Goal: Task Accomplishment & Management: Complete application form

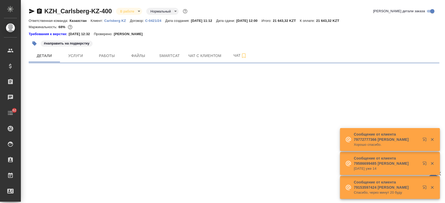
select select "RU"
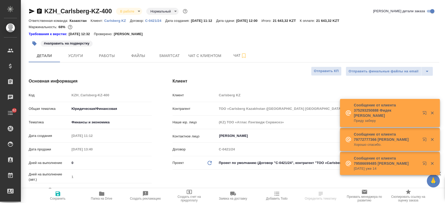
type textarea "x"
click at [117, 20] on p "Carlsberg KZ" at bounding box center [117, 21] width 26 height 4
type textarea "x"
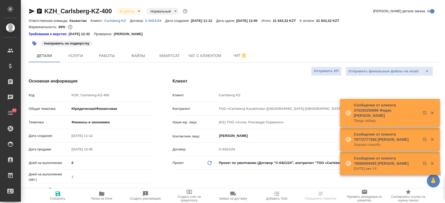
type textarea "x"
type input "[PERSON_NAME]"
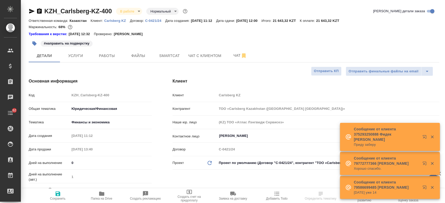
type textarea "x"
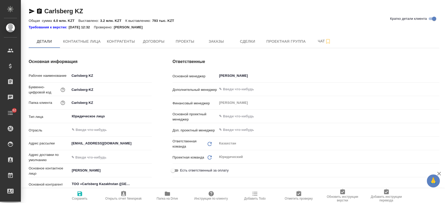
type input "(KZ) ТОО «Атлас Лэнгвидж Сервисез»"
type textarea "x"
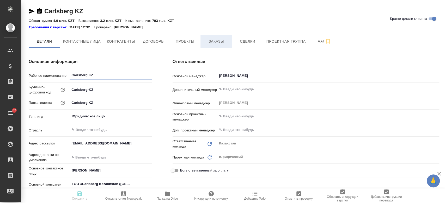
click at [215, 40] on span "Заказы" at bounding box center [216, 41] width 25 height 7
type textarea "x"
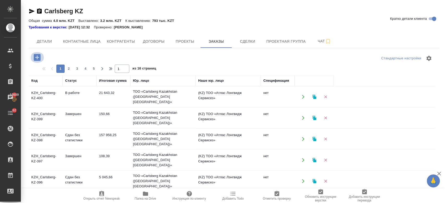
click at [38, 56] on icon "button" at bounding box center [37, 57] width 7 height 7
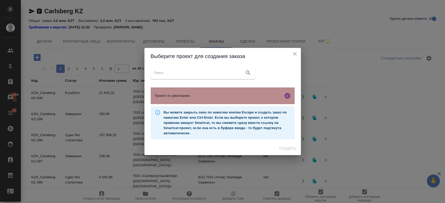
click at [165, 90] on div "Проект по умолчанию" at bounding box center [223, 96] width 144 height 17
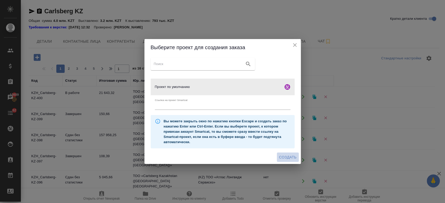
click at [291, 153] on button "Создать" at bounding box center [288, 158] width 22 height 10
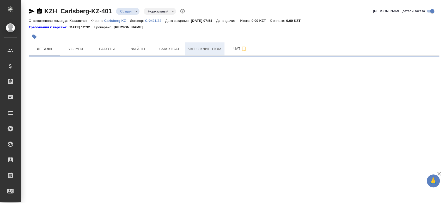
select select "RU"
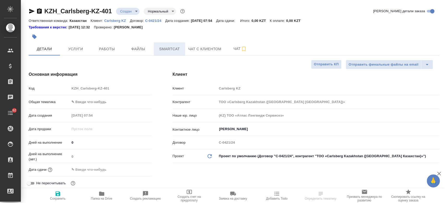
type textarea "x"
click at [135, 49] on span "Файлы" at bounding box center [138, 49] width 25 height 7
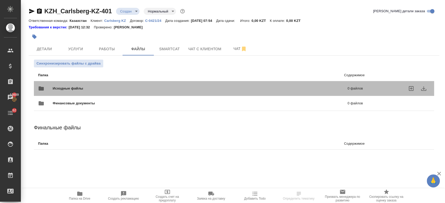
click at [88, 87] on span "Исходные файлы" at bounding box center [134, 88] width 163 height 5
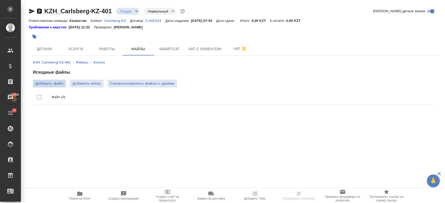
click at [48, 87] on label "Добавить файл" at bounding box center [49, 84] width 33 height 8
click at [0, 0] on input "Добавить файл" at bounding box center [0, 0] width 0 height 0
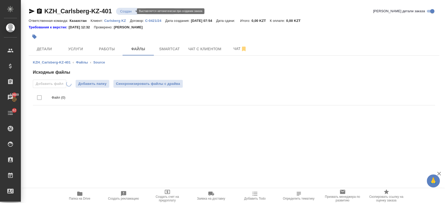
click at [129, 12] on body "🙏 .cls-1 fill:#fff; AWATERA Kosherbayeva Nazerke Клиенты Спецификации Заказы 13…" at bounding box center [222, 101] width 445 height 203
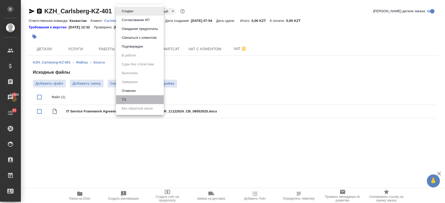
click at [131, 100] on li "ТЗ" at bounding box center [140, 99] width 48 height 9
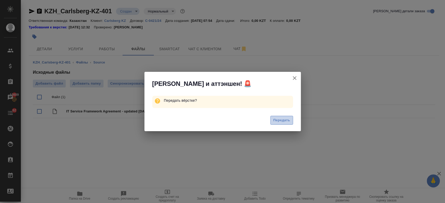
click at [283, 121] on span "Передать" at bounding box center [281, 121] width 17 height 6
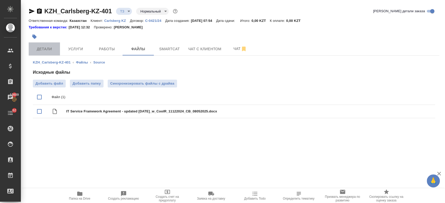
click at [48, 43] on button "Детали" at bounding box center [44, 49] width 31 height 13
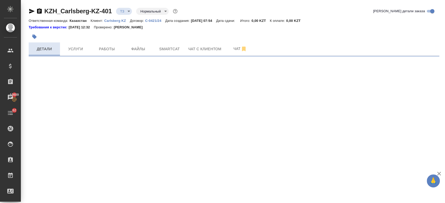
select select "RU"
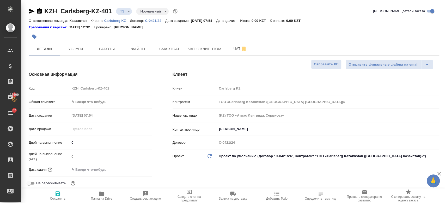
type textarea "x"
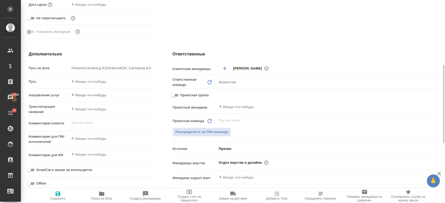
scroll to position [166, 0]
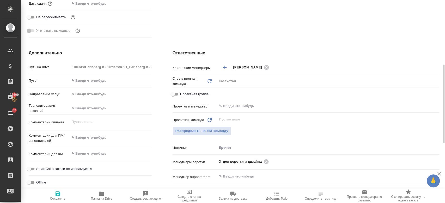
click at [81, 142] on div "x" at bounding box center [111, 138] width 82 height 11
type textarea "x"
paste textarea "перевод с английского на русский."
type textarea "перевод с английского на русский."
type textarea "x"
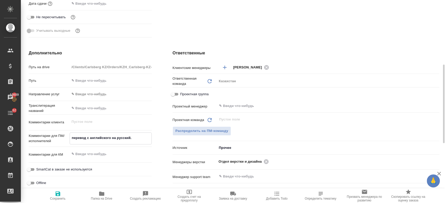
type textarea "x"
type textarea "перевод с английского на русский."
type textarea "x"
click at [58, 193] on icon "button" at bounding box center [58, 194] width 5 height 5
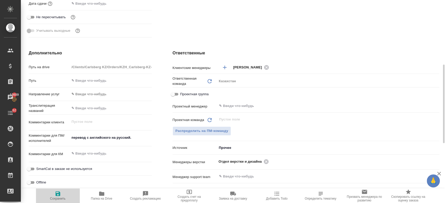
type textarea "x"
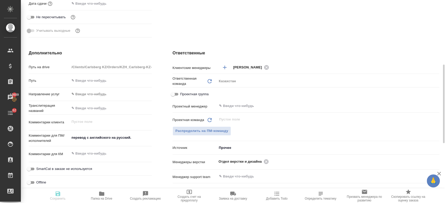
type textarea "x"
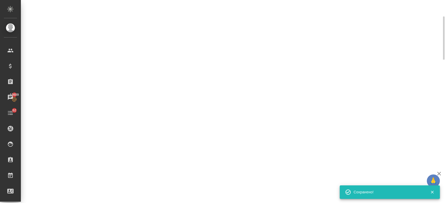
scroll to position [56, 0]
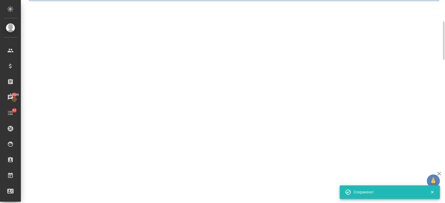
select select "RU"
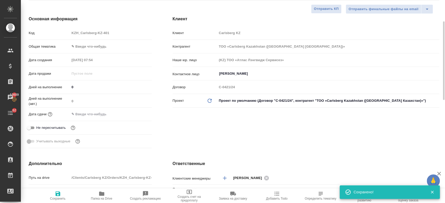
type textarea "x"
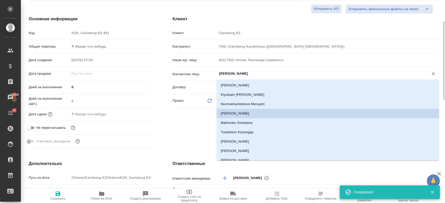
click at [242, 74] on input "Berniyaz Nurlybek" at bounding box center [320, 74] width 202 height 6
type textarea "x"
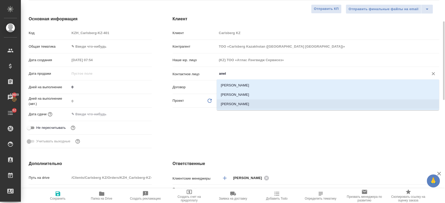
click at [241, 104] on li "Shybyntayeva Anel" at bounding box center [328, 104] width 222 height 9
type input "Shybyntayeva Anel"
type textarea "x"
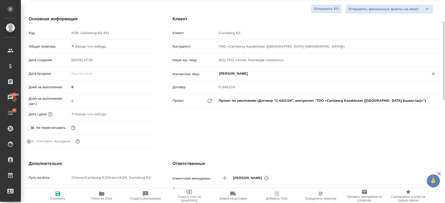
type input "Shybyntayeva Anel"
click at [60, 189] on button "Сохранить" at bounding box center [58, 196] width 44 height 15
type textarea "x"
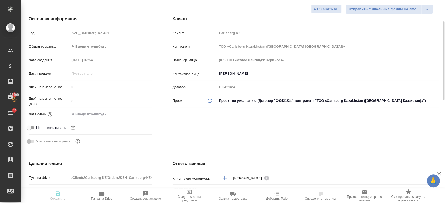
type textarea "x"
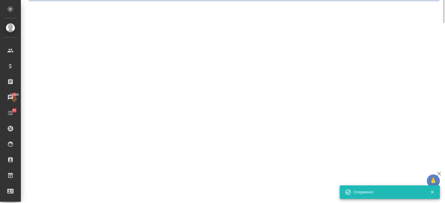
scroll to position [0, 0]
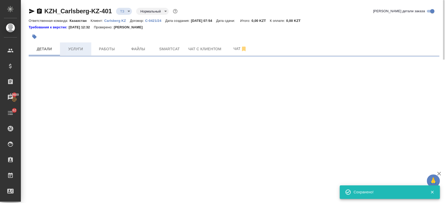
click at [80, 43] on button "Услуги" at bounding box center [75, 49] width 31 height 13
select select "RU"
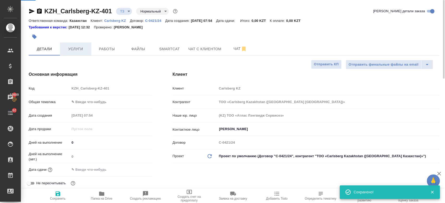
type textarea "x"
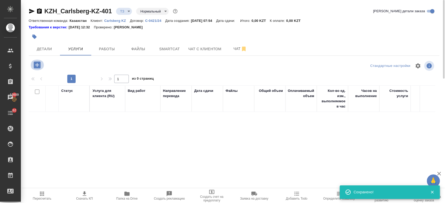
click at [38, 64] on icon "button" at bounding box center [37, 65] width 7 height 7
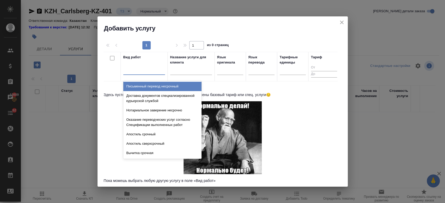
click at [154, 71] on div at bounding box center [144, 70] width 42 height 8
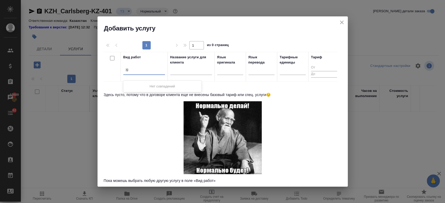
type input "j"
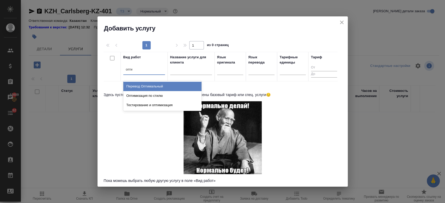
type input "оптим"
click at [154, 84] on div "Перевод Оптимальный" at bounding box center [162, 86] width 78 height 9
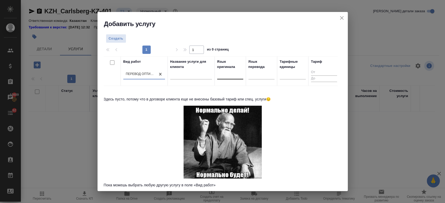
click at [224, 76] on div at bounding box center [230, 75] width 26 height 8
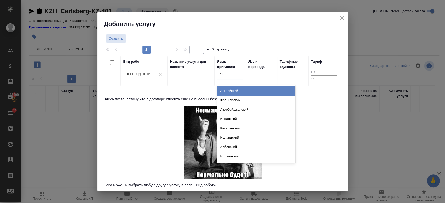
type input "анг"
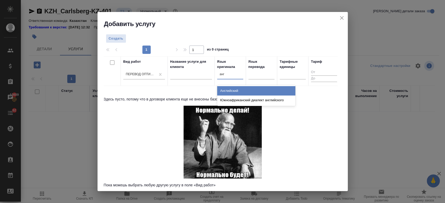
click at [226, 92] on div "Английский" at bounding box center [256, 90] width 78 height 9
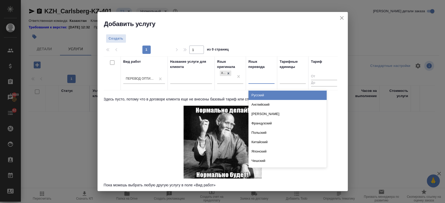
click at [260, 80] on div at bounding box center [261, 79] width 26 height 8
type input "рус"
click at [261, 96] on div "Русский" at bounding box center [287, 95] width 78 height 9
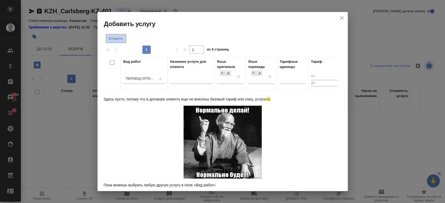
click at [111, 40] on span "Создать" at bounding box center [116, 39] width 15 height 6
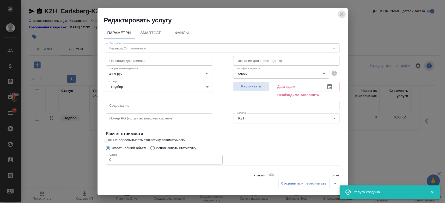
click at [341, 16] on icon "close" at bounding box center [342, 14] width 6 height 6
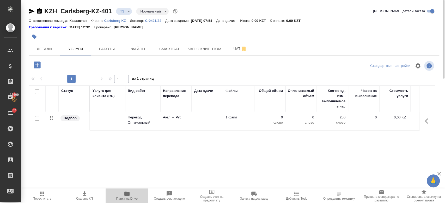
click at [127, 190] on button "Папка на Drive" at bounding box center [127, 196] width 43 height 15
click at [35, 119] on input "checkbox" at bounding box center [37, 118] width 4 height 4
checkbox input "true"
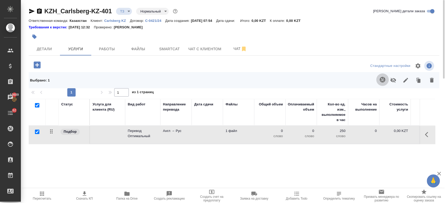
click at [382, 83] on button "button" at bounding box center [382, 80] width 13 height 13
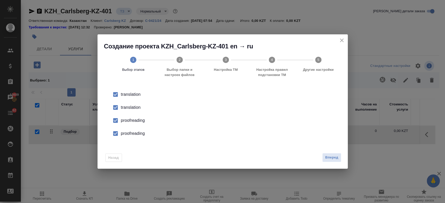
click at [129, 98] on div "translation" at bounding box center [228, 95] width 214 height 6
drag, startPoint x: 130, startPoint y: 120, endPoint x: 132, endPoint y: 134, distance: 13.6
click at [132, 134] on ul "translation translation proofreading proofreading" at bounding box center [223, 114] width 234 height 52
click at [132, 124] on div "proofreading" at bounding box center [228, 121] width 214 height 6
click at [116, 122] on input "checkbox" at bounding box center [115, 120] width 11 height 11
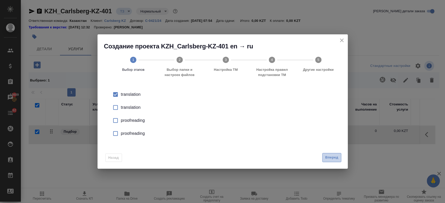
click at [336, 162] on button "Вперед" at bounding box center [331, 157] width 19 height 9
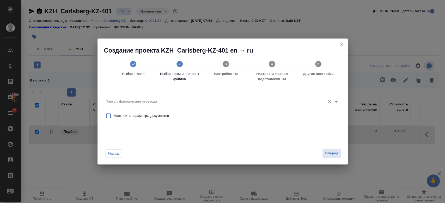
click at [336, 99] on icon "Open" at bounding box center [336, 102] width 6 height 6
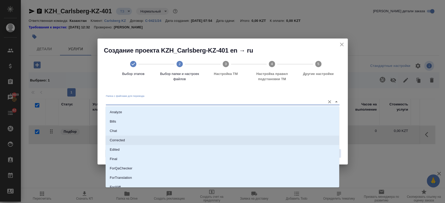
scroll to position [42, 0]
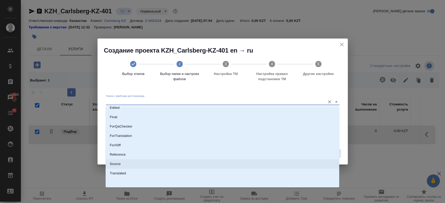
click at [193, 164] on li "Source" at bounding box center [223, 164] width 234 height 9
type input "Source"
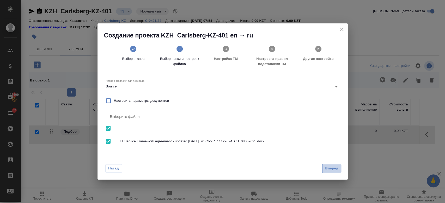
click at [337, 172] on span "Вперед" at bounding box center [331, 169] width 13 height 6
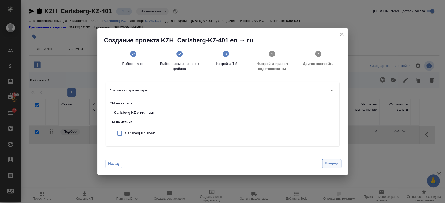
click at [336, 164] on span "Вперед" at bounding box center [331, 164] width 13 height 6
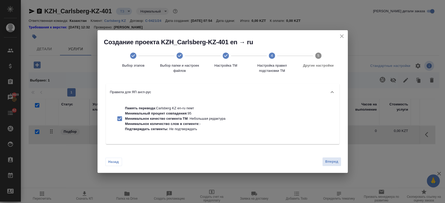
click at [198, 120] on p "Минимальное качество сегмента ТМ : Небольшая редактура" at bounding box center [175, 118] width 100 height 5
checkbox input "false"
click at [329, 164] on span "Вперед" at bounding box center [331, 162] width 13 height 6
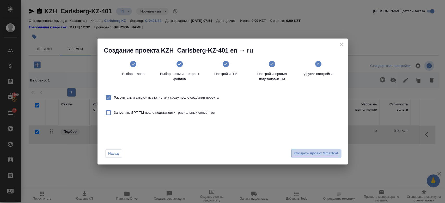
click at [322, 151] on span "Создать проект Smartcat" at bounding box center [316, 154] width 44 height 6
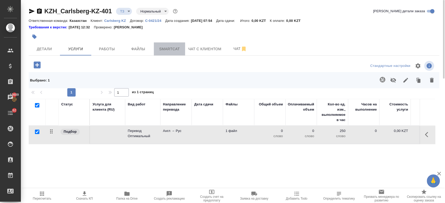
click at [166, 47] on span "Smartcat" at bounding box center [169, 49] width 25 height 7
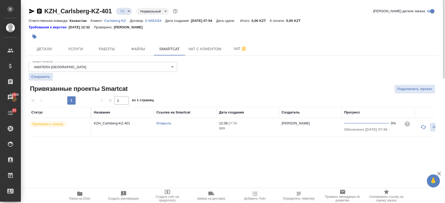
click at [163, 123] on link "Открыть" at bounding box center [163, 124] width 15 height 4
click at [78, 51] on span "Услуги" at bounding box center [75, 49] width 25 height 7
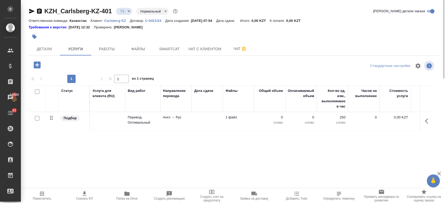
click at [159, 116] on td "Перевод Оптимальный" at bounding box center [142, 121] width 35 height 18
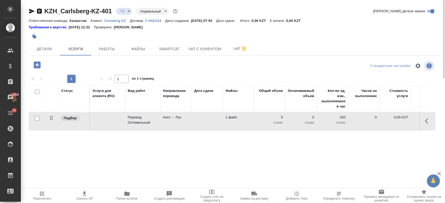
click at [159, 116] on td "Перевод Оптимальный" at bounding box center [142, 121] width 35 height 18
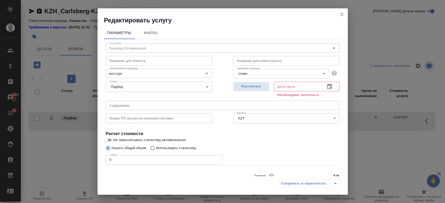
scroll to position [22, 0]
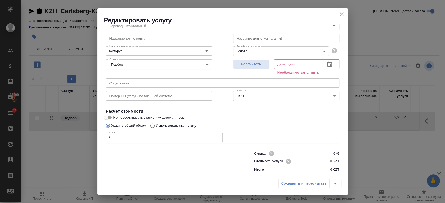
click at [151, 124] on input "Использовать статистику" at bounding box center [152, 126] width 8 height 10
radio input "true"
radio input "false"
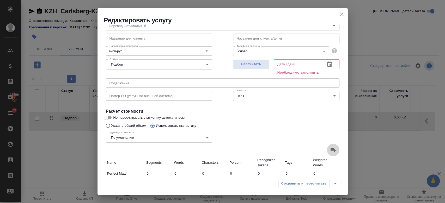
click at [327, 150] on label at bounding box center [333, 150] width 13 height 13
click at [0, 0] on input "file" at bounding box center [0, 0] width 0 height 0
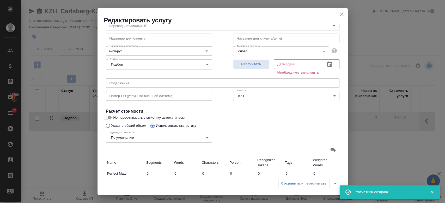
type input "26"
type input "406"
type input "2438"
type input "8"
type input "17"
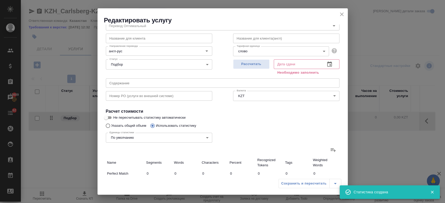
type input "137"
type input "49"
type input "704"
type input "4503"
type input "60"
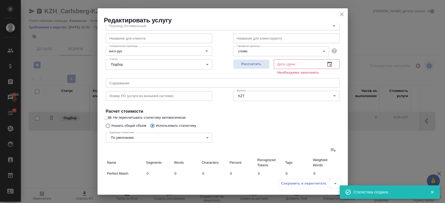
type input "1288"
type input "8302"
type input "31"
type input "989"
type input "6273"
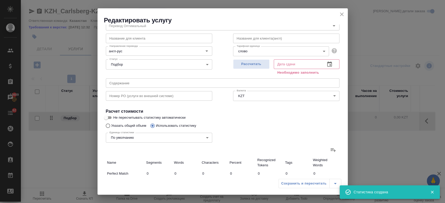
type input "27"
type input "301"
type input "1946"
type input "383"
type input "8681"
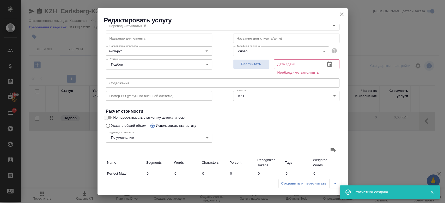
type input "55780"
type input "576"
type input "12369"
type input "79242"
type input "584"
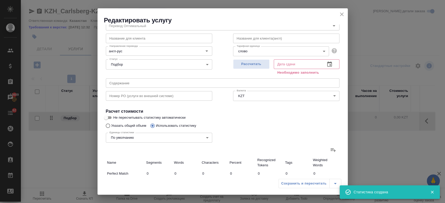
type input "12386"
type input "79379"
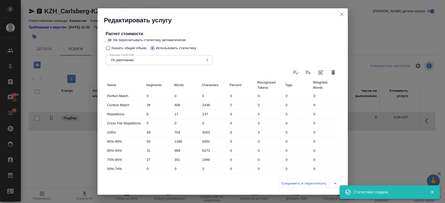
scroll to position [157, 0]
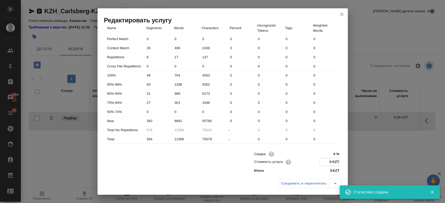
click at [330, 160] on input "0 KZT" at bounding box center [329, 163] width 19 height 8
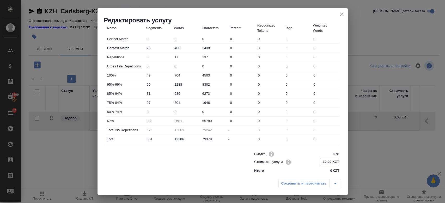
type input "10.20 KZT"
click at [206, 178] on div "Сохранить и пересчитать" at bounding box center [223, 186] width 250 height 19
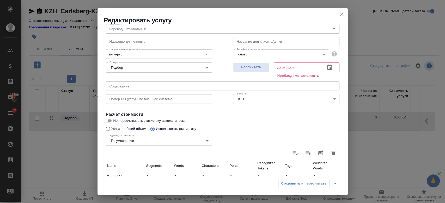
scroll to position [4, 0]
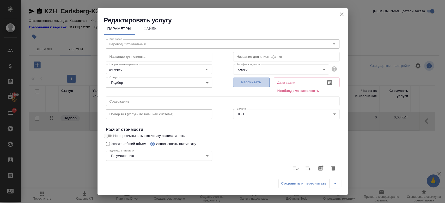
click at [245, 78] on button "Рассчитать" at bounding box center [251, 83] width 37 height 10
type input "12.08.2025 07:58"
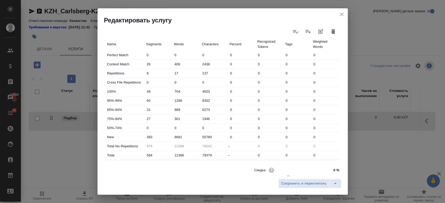
scroll to position [151, 0]
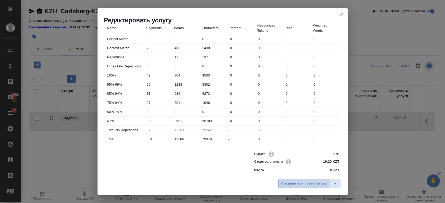
click at [289, 183] on span "Сохранить и пересчитать" at bounding box center [303, 184] width 45 height 6
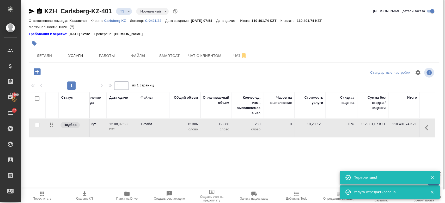
scroll to position [0, 0]
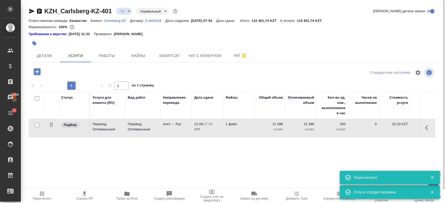
click at [186, 38] on div at bounding box center [166, 43] width 274 height 11
click at [258, 33] on div "Требования к верстке: 01.04.2025 12:32 Проверено: Петрова Валерия" at bounding box center [234, 34] width 411 height 5
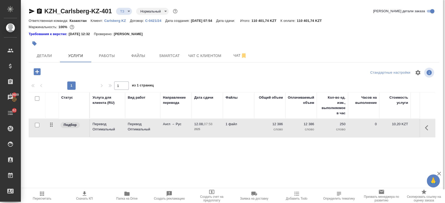
click at [245, 34] on div "Требования к верстке: 01.04.2025 12:32 Проверено: Петрова Валерия" at bounding box center [234, 34] width 411 height 5
click at [279, 35] on div "Требования к верстке: 01.04.2025 12:32 Проверено: Петрова Валерия" at bounding box center [234, 34] width 411 height 5
click at [197, 35] on div "Требования к верстке: 01.04.2025 12:32 Проверено: Петрова Валерия" at bounding box center [234, 34] width 411 height 5
click at [196, 32] on div "Требования к верстке: 01.04.2025 12:32 Проверено: Петрова Валерия" at bounding box center [234, 34] width 411 height 5
click at [29, 10] on icon "button" at bounding box center [32, 11] width 6 height 6
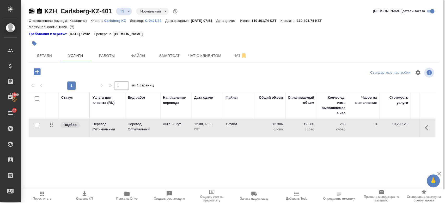
click at [30, 11] on icon "button" at bounding box center [32, 11] width 6 height 6
click at [212, 31] on div "Требования к верстке: 01.04.2025 12:32 Проверено: Петрова Валерия" at bounding box center [234, 34] width 411 height 6
click at [178, 38] on div at bounding box center [166, 43] width 274 height 11
click at [167, 36] on div "Требования к верстке: 01.04.2025 12:32 Проверено: Петрова Валерия" at bounding box center [234, 34] width 411 height 5
click at [233, 59] on button "Чат" at bounding box center [240, 55] width 31 height 13
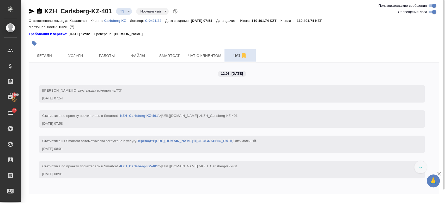
scroll to position [15, 0]
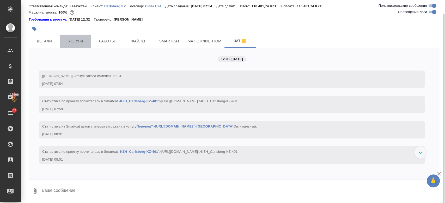
click at [83, 38] on span "Услуги" at bounding box center [75, 41] width 25 height 7
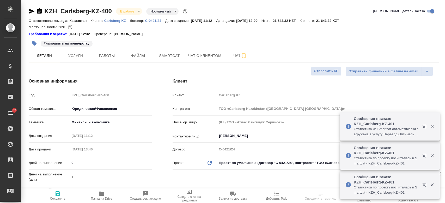
select select "RU"
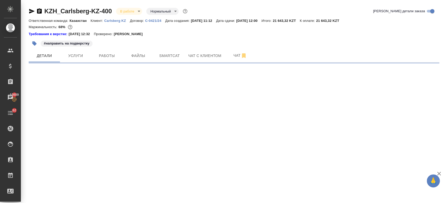
select select "RU"
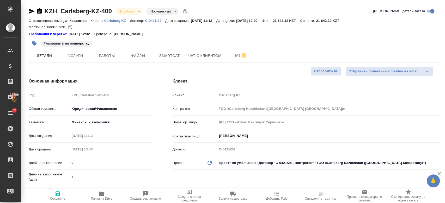
type textarea "x"
click at [163, 41] on div "#направить на подверстку" at bounding box center [166, 43] width 274 height 11
type textarea "x"
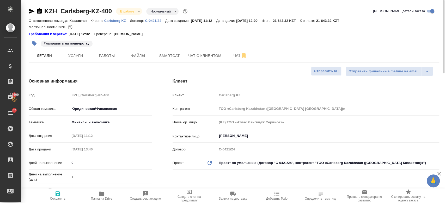
type textarea "x"
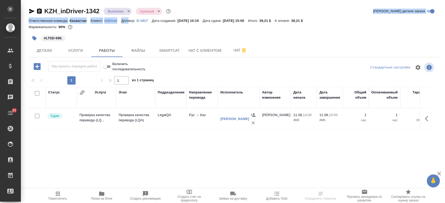
drag, startPoint x: 0, startPoint y: 0, endPoint x: 119, endPoint y: 12, distance: 120.0
click at [119, 12] on div "KZH_inDriver-1342 Выполнен completed Срочный urgent Кратко детали заказа Ответс…" at bounding box center [234, 20] width 411 height 26
click at [119, 12] on body "🙏 .cls-1 fill:#fff; AWATERA Kosherbayeva Nazerke Клиенты Спецификации Заказы Ча…" at bounding box center [222, 101] width 445 height 203
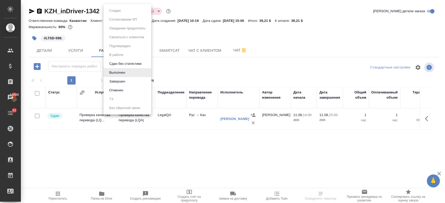
click at [181, 27] on div at bounding box center [222, 101] width 445 height 203
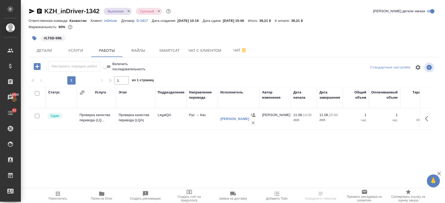
click at [99, 194] on icon "button" at bounding box center [101, 194] width 5 height 4
click at [58, 50] on button "Детали" at bounding box center [44, 50] width 31 height 13
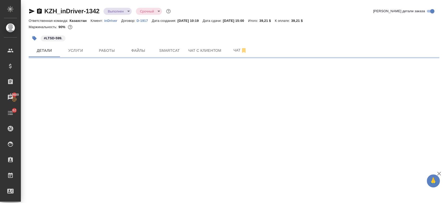
select select "RU"
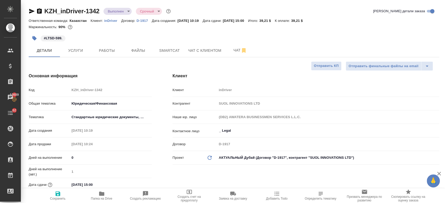
type textarea "x"
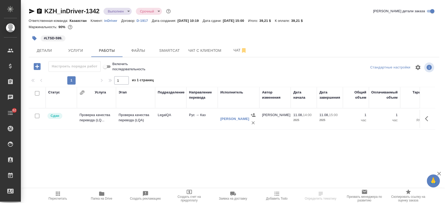
click at [107, 22] on p "inDriver" at bounding box center [112, 21] width 17 height 4
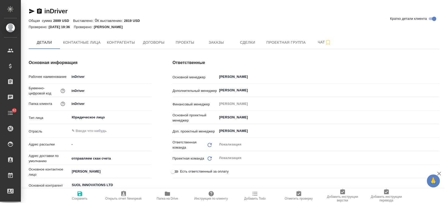
type textarea "x"
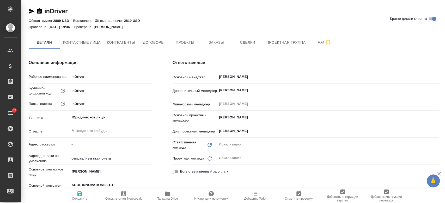
type textarea "x"
click at [217, 41] on span "Заказы" at bounding box center [216, 42] width 25 height 7
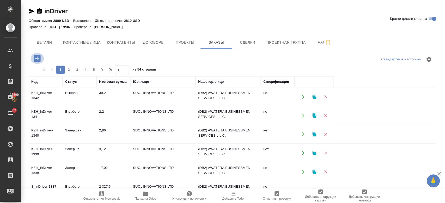
click at [36, 58] on icon "button" at bounding box center [37, 58] width 7 height 7
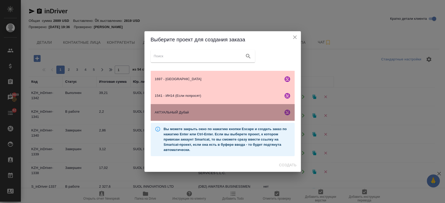
click at [195, 112] on span "АКТУАЛЬНЫЙ Дубай" at bounding box center [218, 112] width 126 height 5
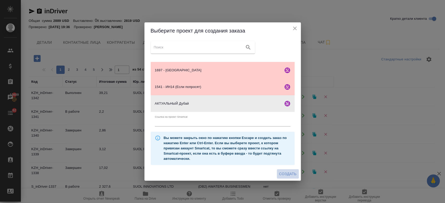
click at [288, 176] on span "Создать" at bounding box center [287, 174] width 17 height 7
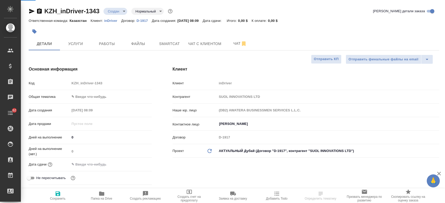
select select "RU"
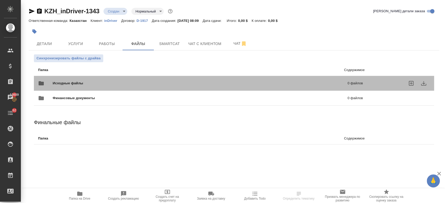
click at [83, 84] on span "Исходные файлы" at bounding box center [134, 83] width 163 height 5
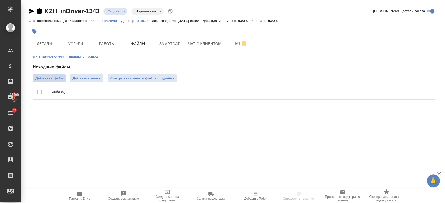
click at [56, 78] on span "Добавить файл" at bounding box center [49, 78] width 28 height 5
click at [0, 0] on input "Добавить файл" at bounding box center [0, 0] width 0 height 0
click at [46, 45] on span "Детали" at bounding box center [44, 44] width 25 height 7
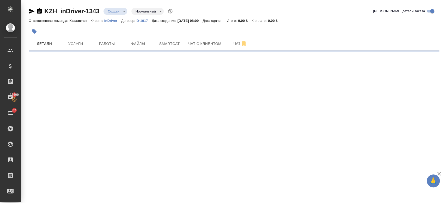
select select "RU"
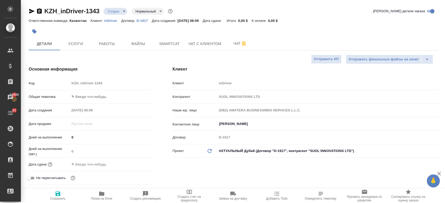
type textarea "x"
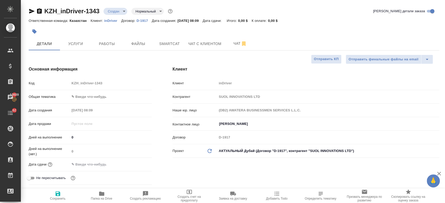
type textarea "x"
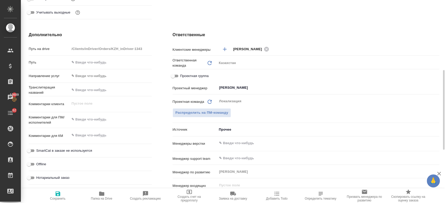
scroll to position [189, 0]
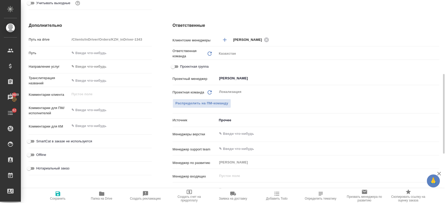
type textarea "x"
click at [88, 114] on textarea at bounding box center [111, 110] width 82 height 9
paste textarea "Please explain in detail what to do Kyrgyz Character limits: Column F Tabs: 2 -…"
type textarea "Please explain in detail what to do Kyrgyz Character limits: Column F Tabs: 2 -…"
type textarea "x"
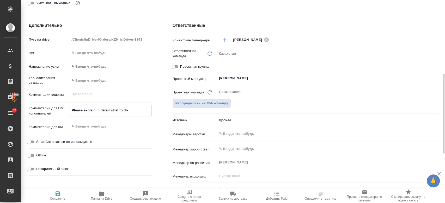
type textarea "x"
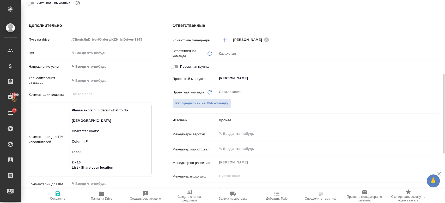
type textarea "Please explain in detail what to do Kyrgyz Character limits: Column F Tabs: 2 -…"
type textarea "x"
click at [56, 195] on icon "button" at bounding box center [58, 194] width 5 height 5
type textarea "x"
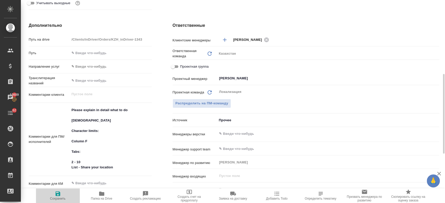
type textarea "x"
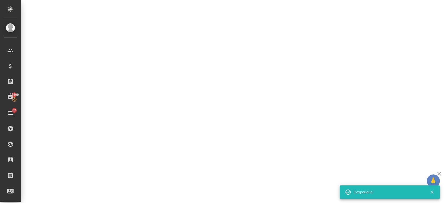
select select "RU"
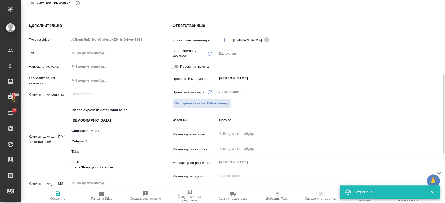
type textarea "x"
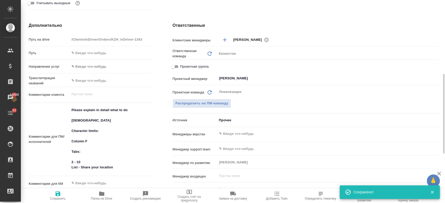
type textarea "x"
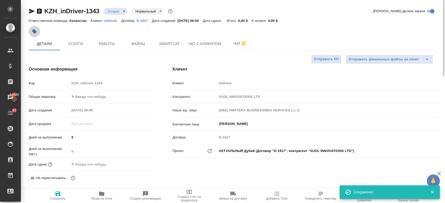
click at [34, 31] on icon "button" at bounding box center [34, 31] width 4 height 4
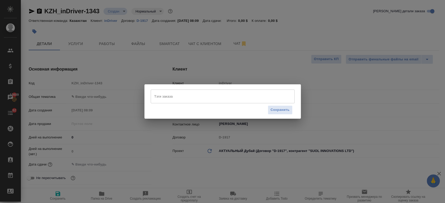
click at [174, 98] on input "Тэги заказа" at bounding box center [217, 96] width 129 height 9
paste input "https://indriver.atlassian.net/browse/ML-12263"
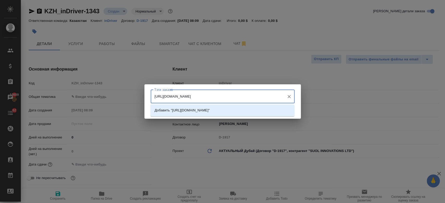
click at [211, 96] on input "https://indriver.atlassian.net/browse/ML-12263" at bounding box center [217, 96] width 129 height 9
type input "ML-12263"
click at [213, 108] on li "Добавить "ML-12263"" at bounding box center [222, 110] width 144 height 9
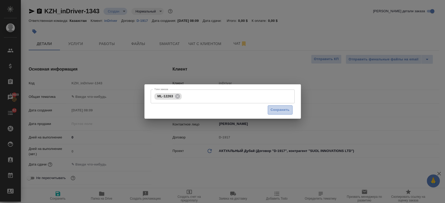
click at [282, 110] on span "Сохранить" at bounding box center [280, 110] width 19 height 6
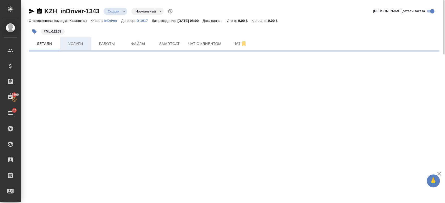
select select "RU"
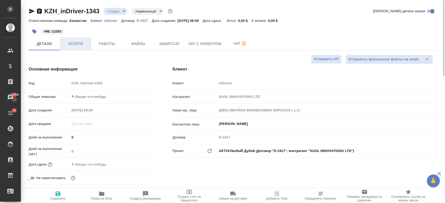
type textarea "x"
click at [79, 45] on span "Услуги" at bounding box center [75, 44] width 25 height 7
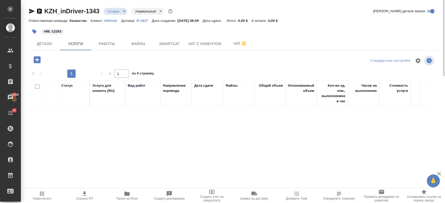
click at [37, 58] on icon "button" at bounding box center [37, 59] width 9 height 9
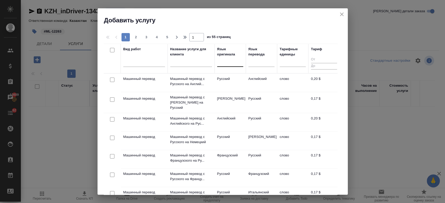
click at [225, 63] on div at bounding box center [230, 62] width 26 height 8
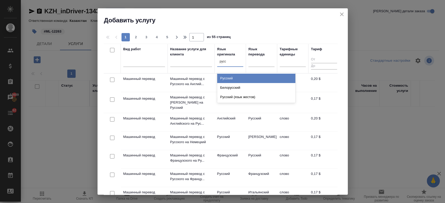
type input "русск"
click at [238, 81] on div "Русский" at bounding box center [256, 78] width 78 height 9
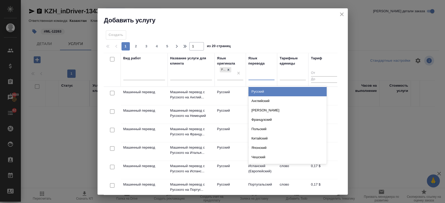
click at [252, 76] on div at bounding box center [261, 75] width 26 height 8
type input "кирг"
click at [264, 87] on div "Киргизский" at bounding box center [287, 91] width 78 height 9
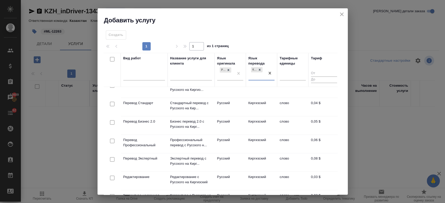
scroll to position [16, 0]
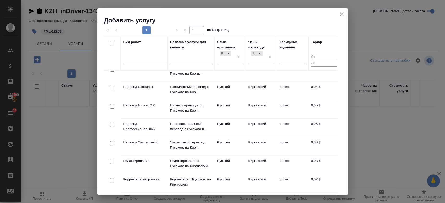
click at [155, 71] on p "Перевод Профессиональный" at bounding box center [144, 68] width 42 height 5
click at [111, 123] on input "checkbox" at bounding box center [112, 125] width 4 height 4
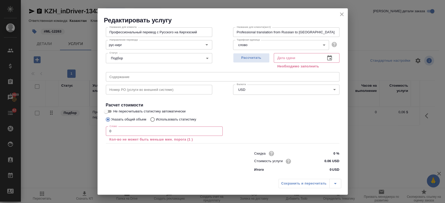
scroll to position [0, 0]
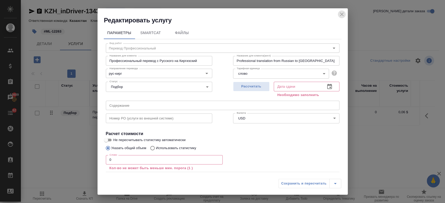
click at [340, 14] on icon "close" at bounding box center [342, 14] width 6 height 6
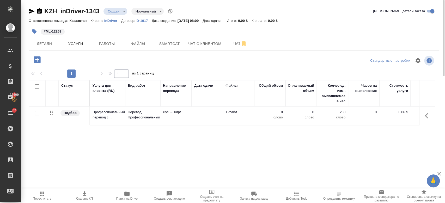
click at [35, 113] on input "checkbox" at bounding box center [37, 113] width 4 height 4
checkbox input "true"
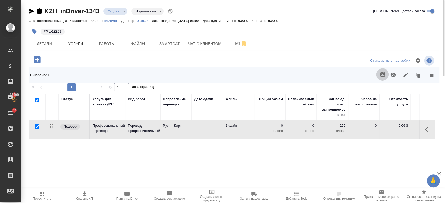
click at [383, 77] on icon "button" at bounding box center [382, 74] width 6 height 6
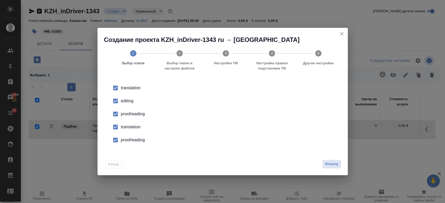
click at [127, 103] on div "editing" at bounding box center [228, 101] width 214 height 6
click at [130, 113] on div "proofreading" at bounding box center [228, 114] width 214 height 6
click at [134, 91] on div "translation" at bounding box center [228, 88] width 214 height 6
click at [131, 117] on div "proofreading" at bounding box center [228, 114] width 214 height 6
click at [328, 165] on span "Вперед" at bounding box center [331, 164] width 13 height 6
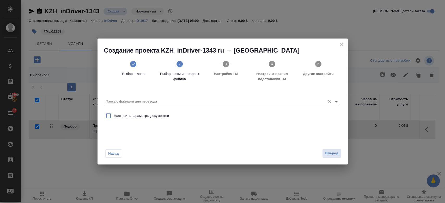
click at [337, 103] on icon "Open" at bounding box center [336, 102] width 6 height 6
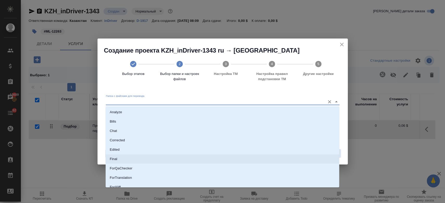
scroll to position [42, 0]
click at [159, 165] on li "Source" at bounding box center [223, 164] width 234 height 9
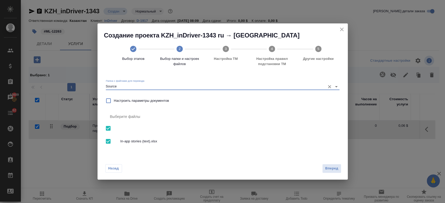
type input "Source"
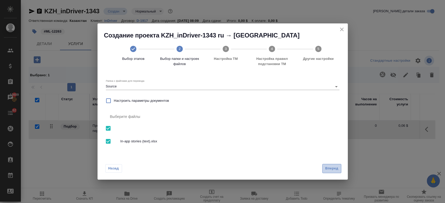
click at [326, 167] on span "Вперед" at bounding box center [331, 169] width 13 height 6
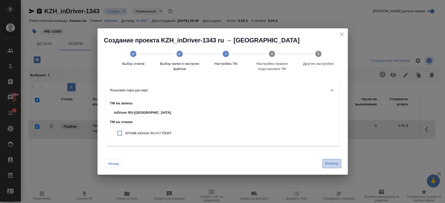
click at [328, 165] on span "Вперед" at bounding box center [331, 164] width 13 height 6
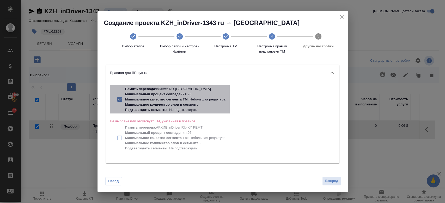
click at [195, 110] on p "Подтверждать сегменты : Не подтверждать" at bounding box center [175, 109] width 100 height 5
checkbox input "false"
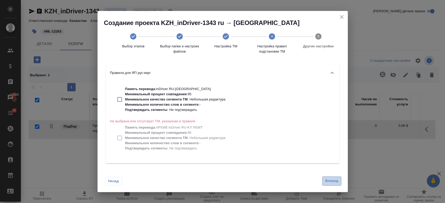
click at [326, 179] on span "Вперед" at bounding box center [331, 181] width 13 height 6
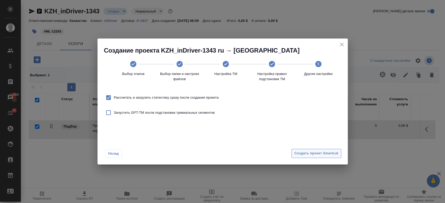
click at [313, 151] on span "Создать проект Smartcat" at bounding box center [316, 154] width 44 height 6
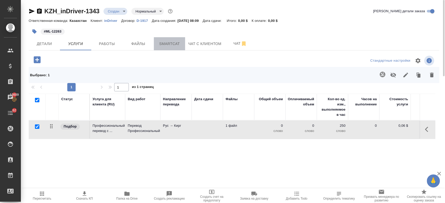
click at [167, 45] on span "Smartcat" at bounding box center [169, 44] width 25 height 7
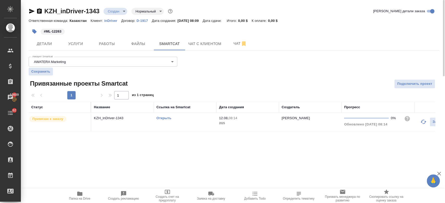
click at [165, 120] on link "Открыть" at bounding box center [163, 118] width 15 height 4
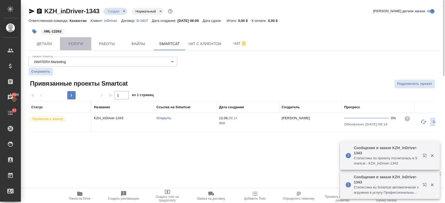
click at [81, 48] on button "Услуги" at bounding box center [75, 43] width 31 height 13
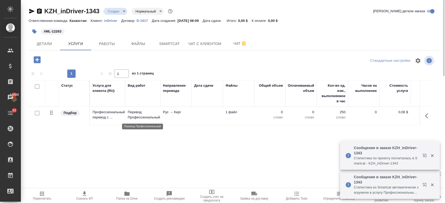
click at [146, 119] on p "Перевод Профессиональный" at bounding box center [143, 115] width 30 height 10
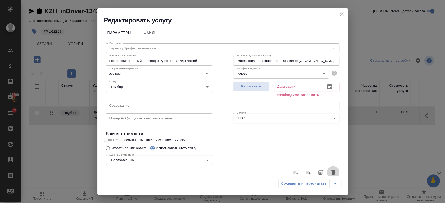
click at [331, 172] on icon "button" at bounding box center [333, 172] width 4 height 5
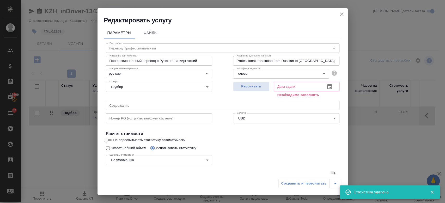
click at [108, 139] on input "Не пересчитывать статистику автоматически" at bounding box center [106, 140] width 19 height 6
checkbox input "true"
type input "0"
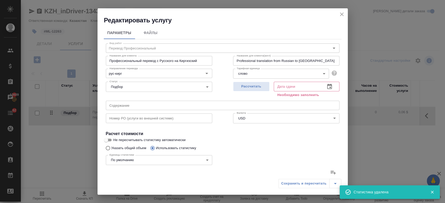
type input "0"
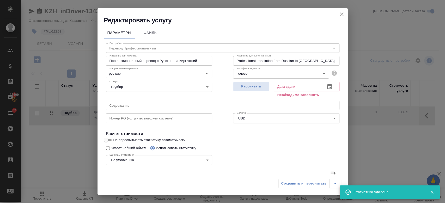
type input "0"
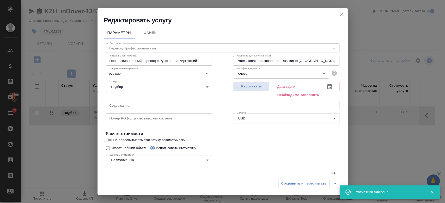
type input "0"
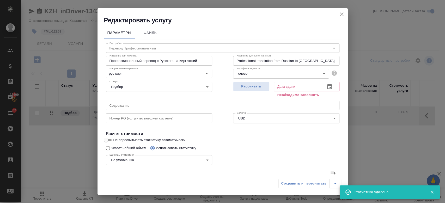
type input "0"
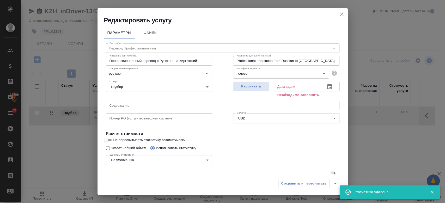
type input "0"
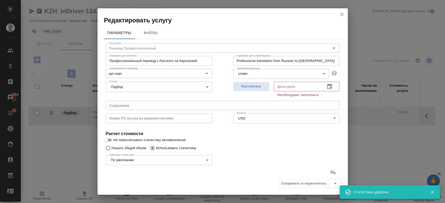
type input "0"
click at [106, 148] on input "Указать общий объем" at bounding box center [107, 148] width 8 height 10
radio input "true"
radio input "false"
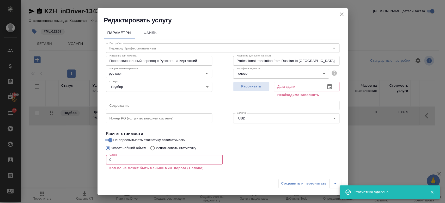
click at [133, 160] on input "0" at bounding box center [164, 159] width 117 height 9
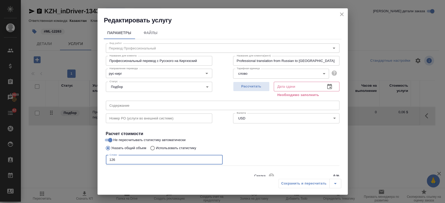
type input "126"
click at [300, 141] on label "Не пересчитывать статистику автоматически" at bounding box center [219, 140] width 233 height 6
click at [120, 141] on input "Не пересчитывать статистику автоматически" at bounding box center [110, 140] width 19 height 6
checkbox input "false"
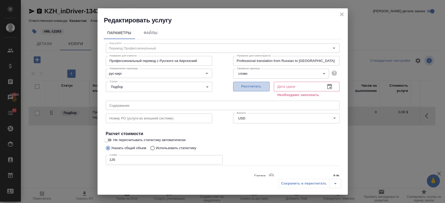
click at [253, 89] on span "Рассчитать" at bounding box center [251, 87] width 31 height 6
type input "12.08.2025 10:30"
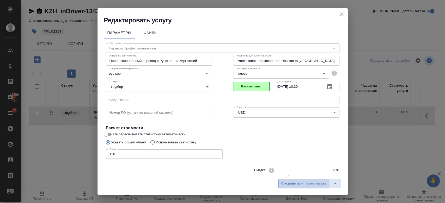
click at [302, 185] on span "Сохранить и пересчитать" at bounding box center [303, 184] width 45 height 6
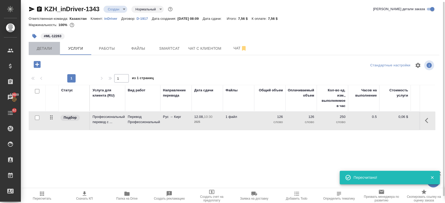
click at [48, 46] on span "Детали" at bounding box center [44, 48] width 25 height 7
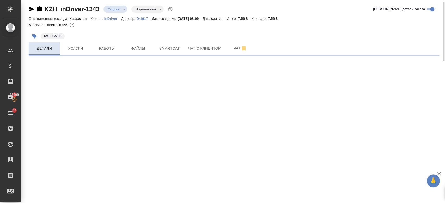
select select "RU"
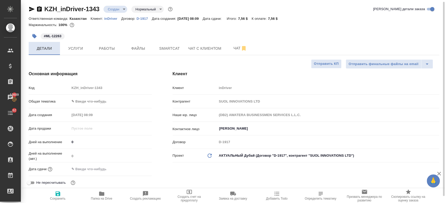
type textarea "x"
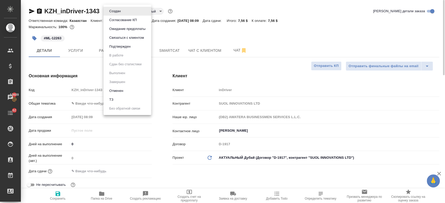
click at [112, 13] on body "🙏 .cls-1 fill:#fff; AWATERA Kosherbayeva Nazerke Клиенты Спецификации Заказы 13…" at bounding box center [222, 101] width 445 height 203
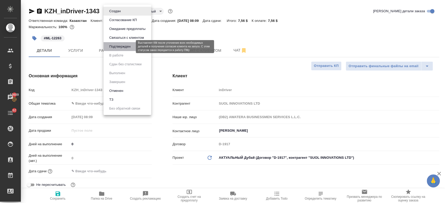
click at [124, 47] on button "Подтвержден" at bounding box center [120, 47] width 25 height 6
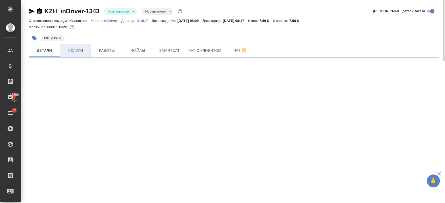
select select "RU"
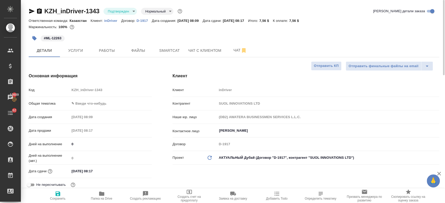
type textarea "x"
click at [76, 48] on span "Услуги" at bounding box center [75, 50] width 25 height 7
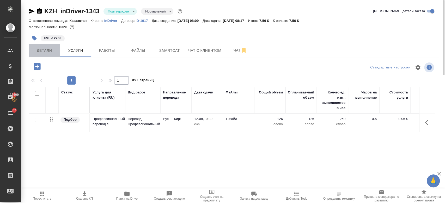
click at [46, 48] on span "Детали" at bounding box center [44, 50] width 25 height 7
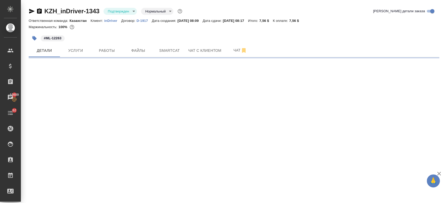
select select "RU"
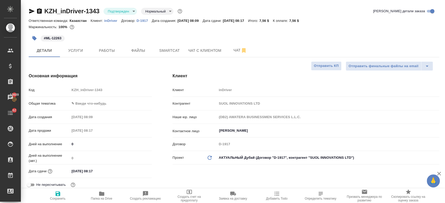
type textarea "x"
click at [75, 50] on span "Услуги" at bounding box center [75, 50] width 25 height 7
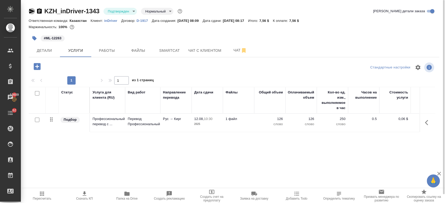
click at [32, 10] on icon "button" at bounding box center [31, 11] width 5 height 5
click at [46, 53] on span "Детали" at bounding box center [44, 50] width 25 height 7
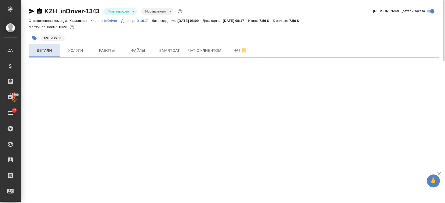
select select "RU"
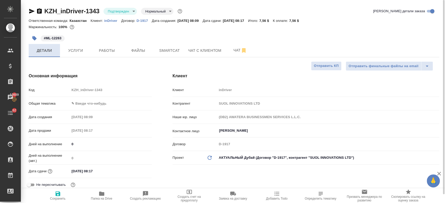
type textarea "x"
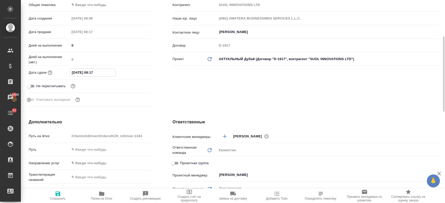
click at [84, 72] on input "12.08.2025 08:17" at bounding box center [93, 73] width 46 height 8
click at [138, 69] on icon "button" at bounding box center [137, 72] width 6 height 6
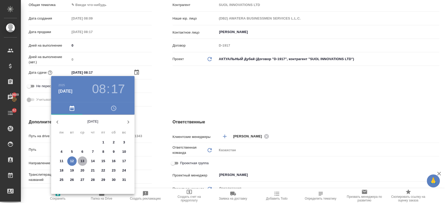
click at [82, 163] on p "13" at bounding box center [83, 161] width 4 height 5
type input "13.08.2025 08:17"
type textarea "x"
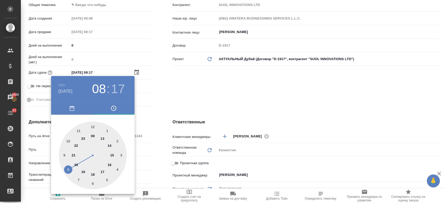
type textarea "x"
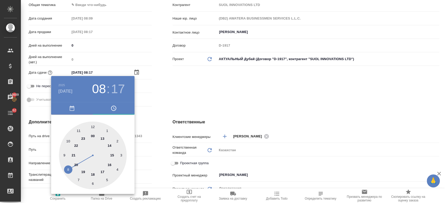
type textarea "x"
click at [110, 155] on div at bounding box center [93, 156] width 68 height 68
type input "13.08.2025 15:17"
type textarea "x"
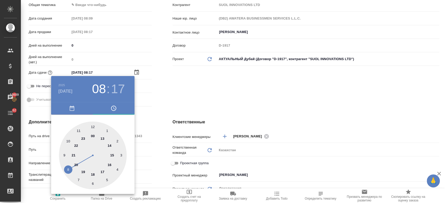
type textarea "x"
click at [92, 127] on div at bounding box center [93, 156] width 68 height 68
type input "13.08.2025 15:00"
type textarea "x"
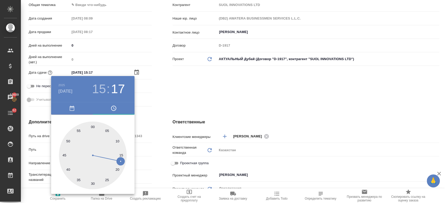
type textarea "x"
click at [184, 74] on div at bounding box center [222, 101] width 445 height 203
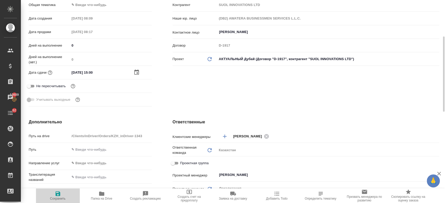
click at [58, 199] on span "Сохранить" at bounding box center [58, 199] width 16 height 4
type textarea "x"
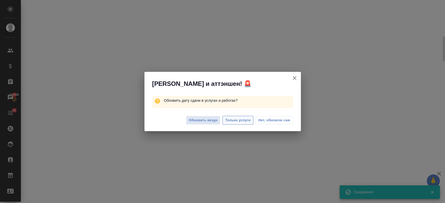
select select "RU"
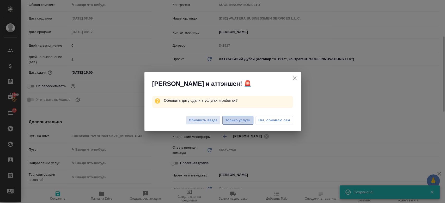
click at [240, 120] on span "Только услуги" at bounding box center [237, 121] width 25 height 6
type textarea "x"
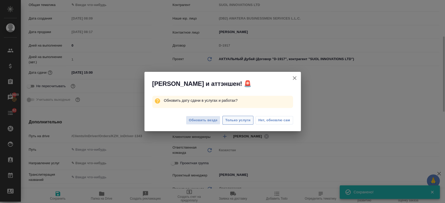
type textarea "x"
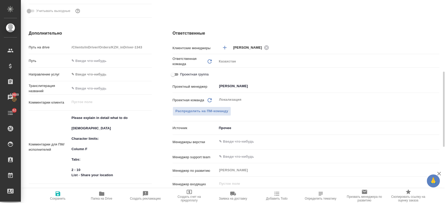
scroll to position [187, 0]
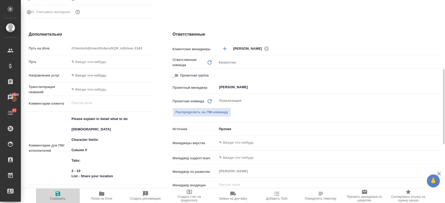
click at [55, 193] on icon "button" at bounding box center [58, 194] width 6 height 6
type textarea "x"
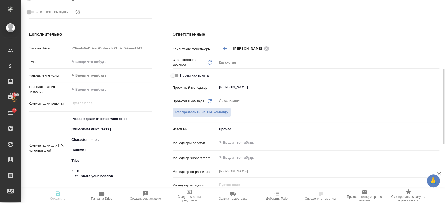
type textarea "x"
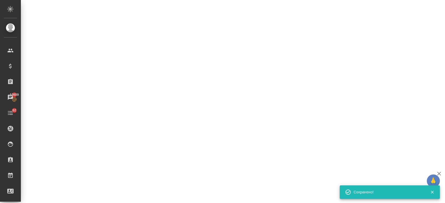
select select "RU"
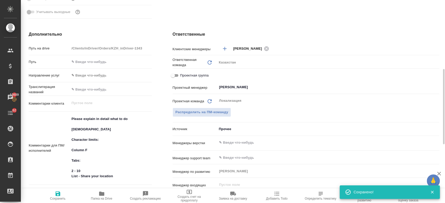
type textarea "x"
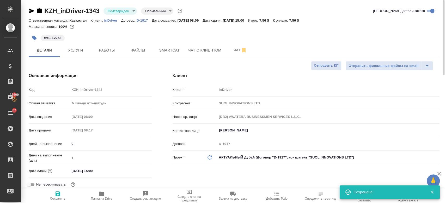
scroll to position [0, 0]
type textarea "x"
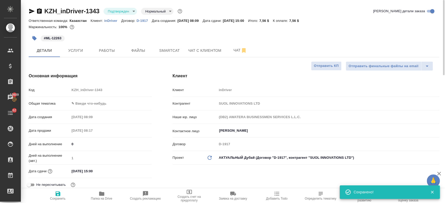
type textarea "x"
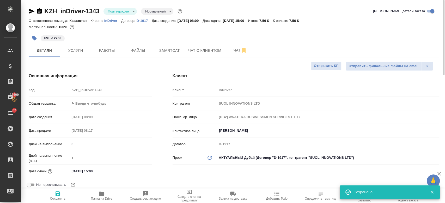
type textarea "x"
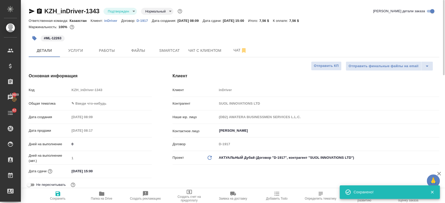
type textarea "x"
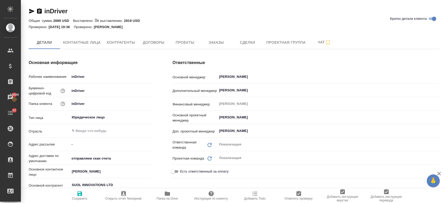
click at [213, 49] on button "Заказы" at bounding box center [216, 42] width 31 height 13
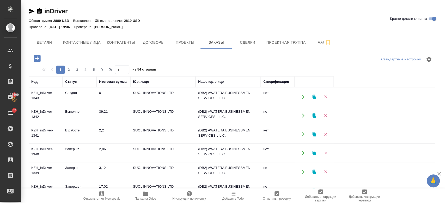
scroll to position [92, 0]
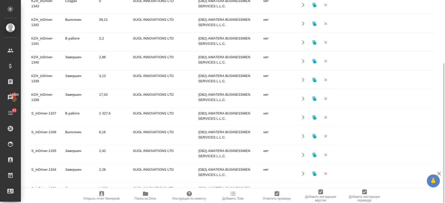
click at [43, 14] on td "S_inDriver-1335" at bounding box center [46, 5] width 34 height 18
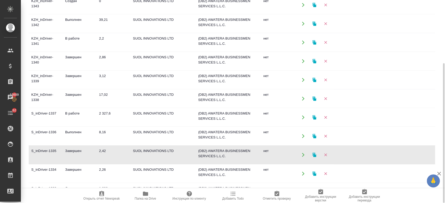
click at [43, 14] on td "S_inDriver-1335" at bounding box center [46, 5] width 34 height 18
click at [73, 14] on td "Завершен" at bounding box center [80, 5] width 34 height 18
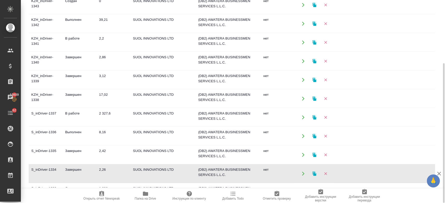
click at [73, 14] on td "Завершен" at bounding box center [80, 5] width 34 height 18
click at [66, 14] on td "Выполнен" at bounding box center [80, 5] width 34 height 18
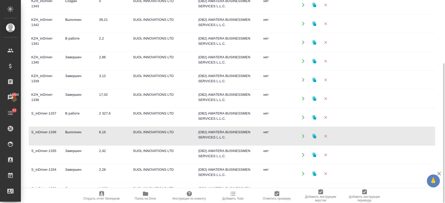
click at [66, 14] on td "Выполнен" at bounding box center [80, 5] width 34 height 18
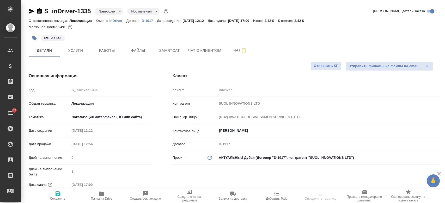
select select "RU"
click at [77, 50] on span "Услуги" at bounding box center [75, 50] width 25 height 7
type textarea "x"
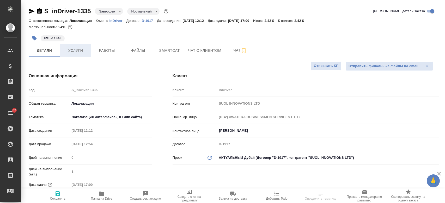
type textarea "x"
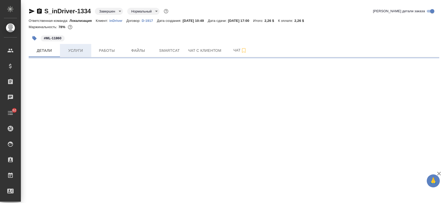
click at [71, 50] on span "Услуги" at bounding box center [75, 50] width 25 height 7
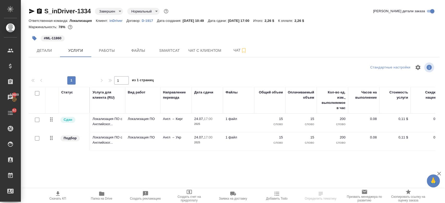
click at [127, 132] on td "Локализация ПО" at bounding box center [142, 123] width 35 height 18
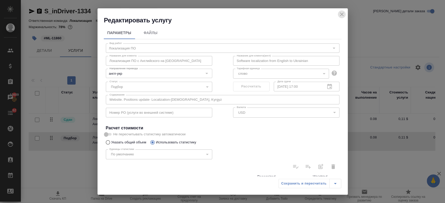
click at [343, 12] on icon "close" at bounding box center [342, 14] width 6 height 6
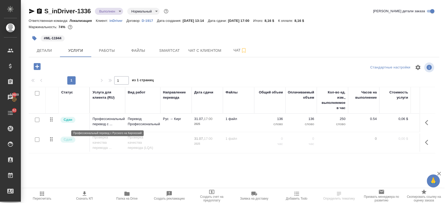
click at [121, 117] on p "Профессиональный перевод с ..." at bounding box center [108, 122] width 30 height 10
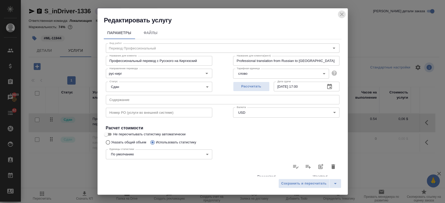
click at [342, 14] on icon "close" at bounding box center [342, 14] width 6 height 6
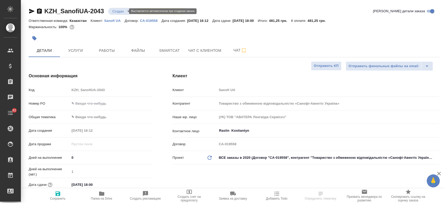
select select "RU"
click at [118, 11] on body "🙏 .cls-1 fill:#fff; AWATERA Kosherbayeva Nazerke Клиенты Спецификации Заказы Ча…" at bounding box center [222, 101] width 445 height 203
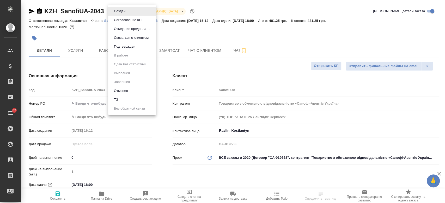
click at [167, 32] on div at bounding box center [222, 101] width 445 height 203
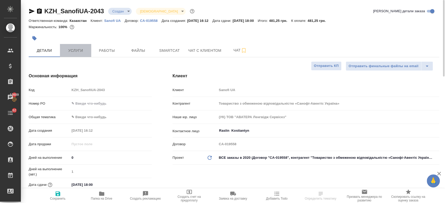
click at [80, 56] on button "Услуги" at bounding box center [75, 50] width 31 height 13
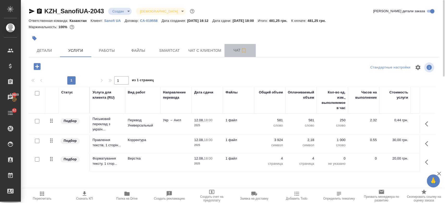
click at [234, 49] on span "Чат" at bounding box center [240, 50] width 25 height 7
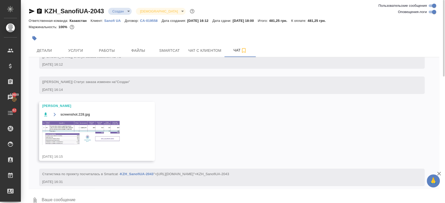
scroll to position [90, 0]
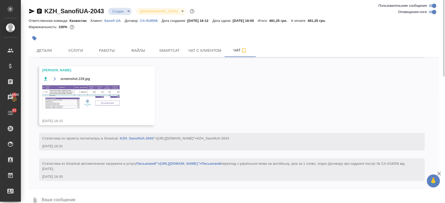
click at [104, 90] on img at bounding box center [81, 97] width 78 height 25
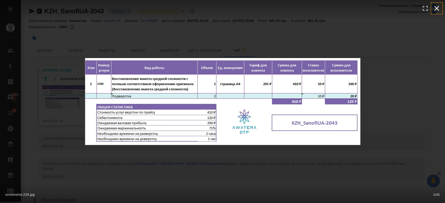
click at [437, 8] on icon "button" at bounding box center [436, 8] width 5 height 5
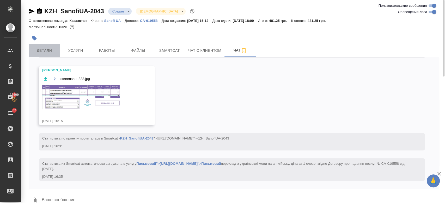
click at [39, 50] on span "Детали" at bounding box center [44, 50] width 25 height 7
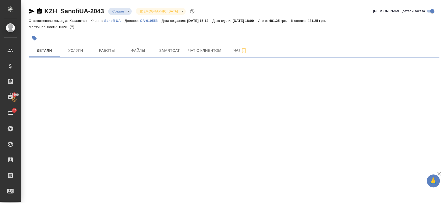
select select "RU"
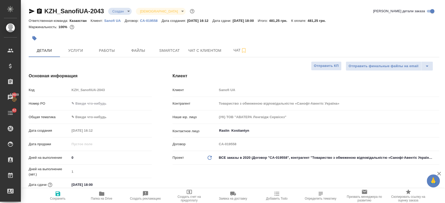
type textarea "x"
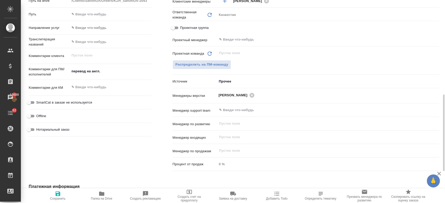
scroll to position [249, 0]
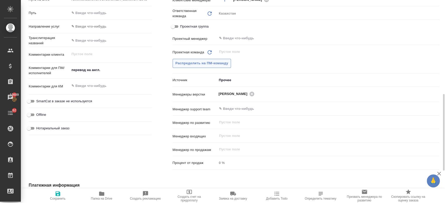
click at [208, 62] on span "Распределить на ПМ-команду" at bounding box center [201, 63] width 53 height 6
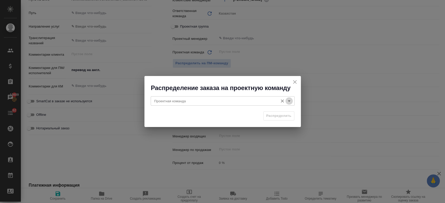
click at [289, 99] on icon "Open" at bounding box center [289, 101] width 6 height 6
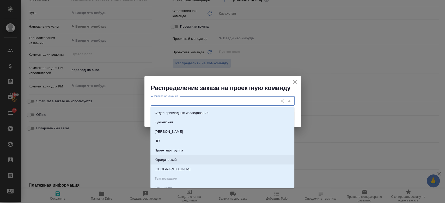
click at [235, 157] on li "Юридический" at bounding box center [222, 159] width 144 height 9
type input "Юридический"
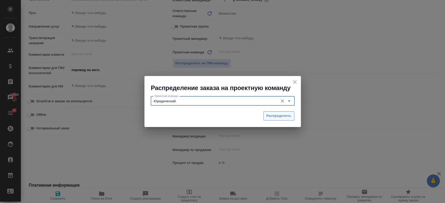
click at [277, 114] on span "Распределить" at bounding box center [278, 116] width 25 height 6
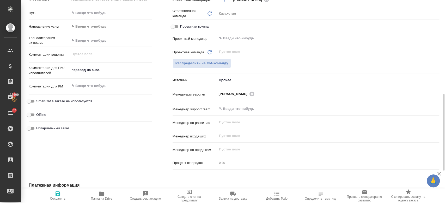
type textarea "x"
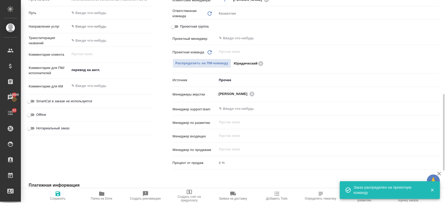
click at [58, 199] on span "Сохранить" at bounding box center [58, 199] width 16 height 4
type textarea "x"
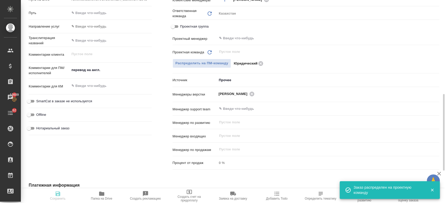
type textarea "x"
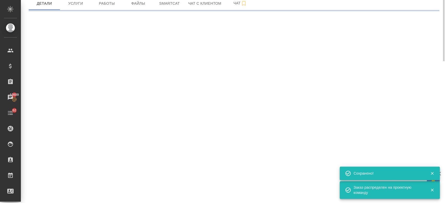
scroll to position [27, 0]
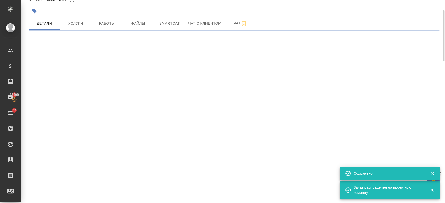
select select "RU"
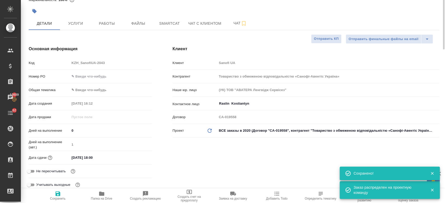
scroll to position [0, 0]
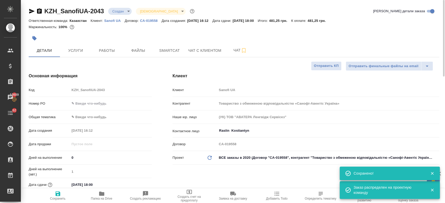
type textarea "x"
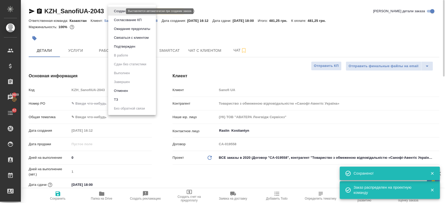
click at [120, 10] on body "🙏 .cls-1 fill:#fff; AWATERA Kosherbayeva Nazerke Клиенты Спецификации Заказы 13…" at bounding box center [222, 101] width 445 height 203
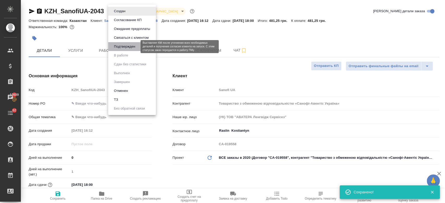
click at [124, 45] on button "Подтвержден" at bounding box center [124, 47] width 25 height 6
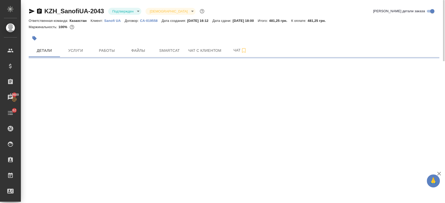
select select "RU"
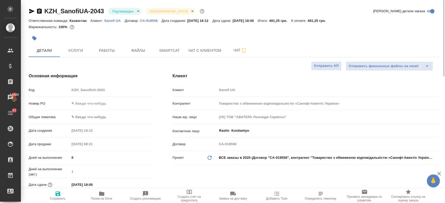
type textarea "x"
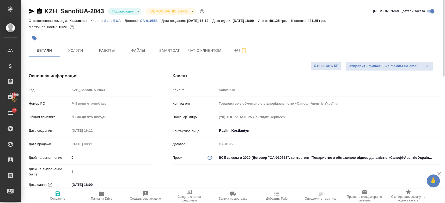
type textarea "x"
click at [239, 24] on div "Маржинальность: 100%" at bounding box center [234, 27] width 411 height 7
